Goal: Task Accomplishment & Management: Complete application form

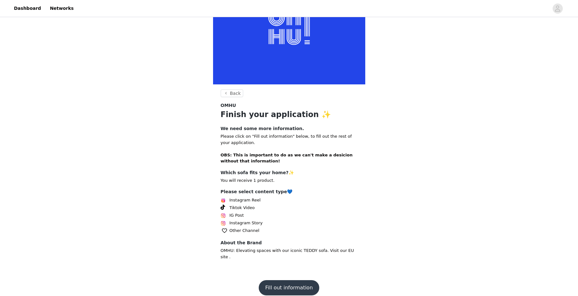
scroll to position [48, 0]
click at [222, 208] on span at bounding box center [223, 207] width 4 height 5
click at [222, 207] on span at bounding box center [223, 207] width 4 height 5
click at [277, 283] on button "Fill out information" at bounding box center [289, 287] width 60 height 15
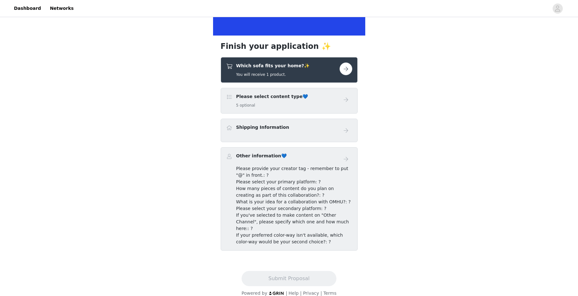
scroll to position [97, 0]
click at [229, 66] on span at bounding box center [229, 66] width 6 height 8
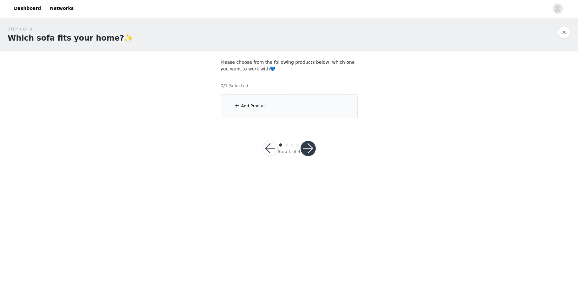
click at [233, 104] on div "Add Product" at bounding box center [289, 106] width 137 height 24
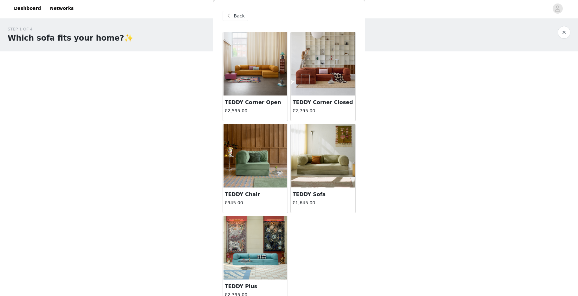
click at [328, 96] on div "TEDDY Corner Closed €2,795.00" at bounding box center [323, 107] width 65 height 25
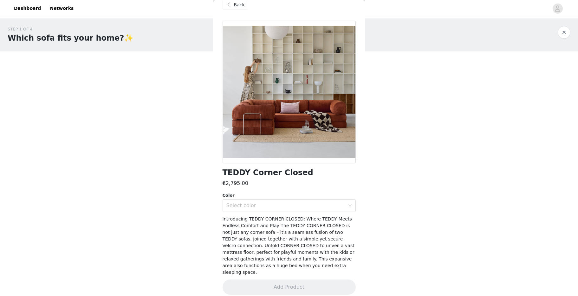
scroll to position [10, 0]
click at [283, 208] on div "Select color" at bounding box center [285, 206] width 119 height 6
click at [174, 118] on div "STEP 1 OF 4 Which sofa fits your home?✨ Please choose from the following produc…" at bounding box center [289, 71] width 578 height 107
